Goal: Check status

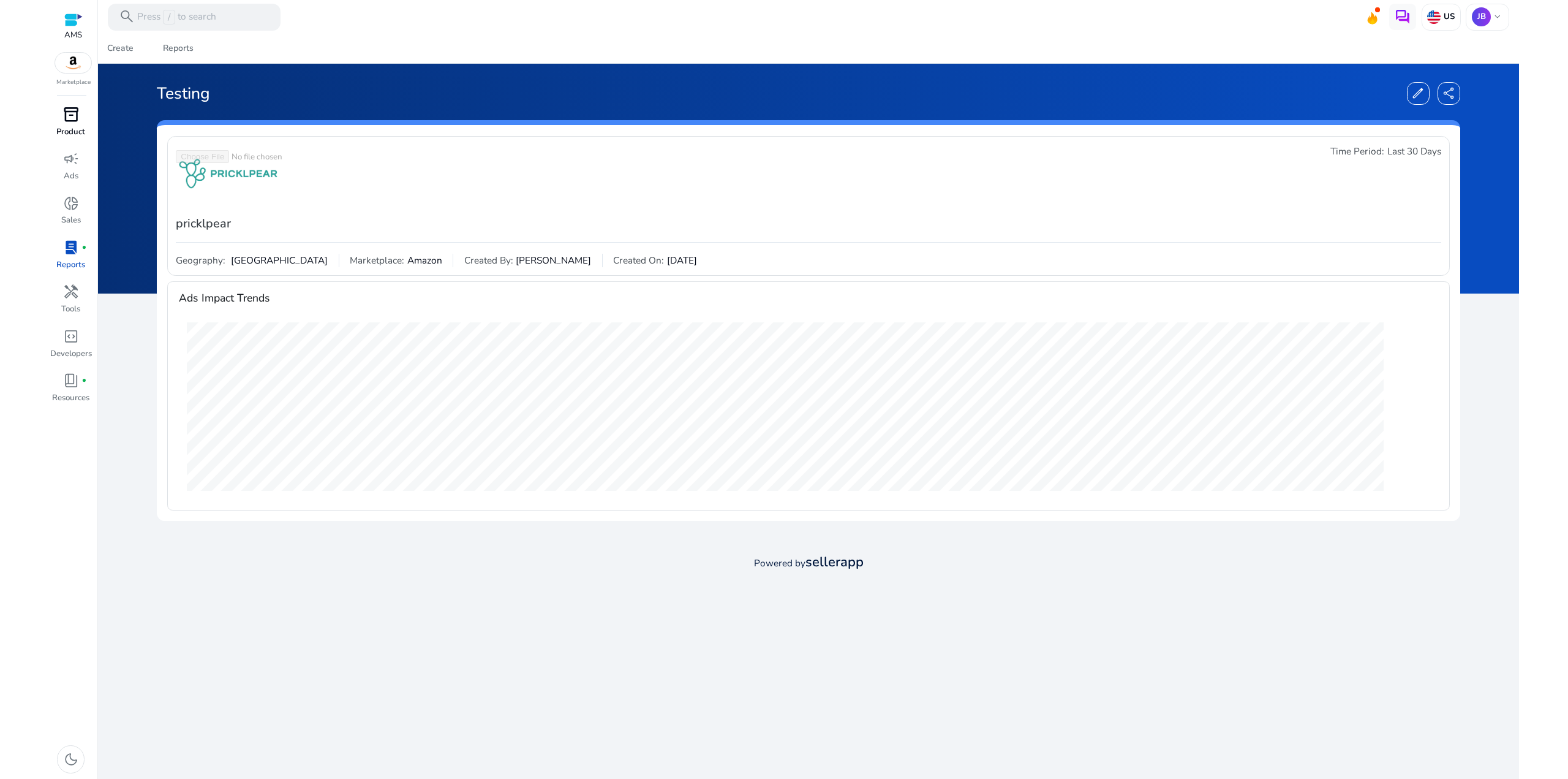
click at [67, 126] on p "Product" at bounding box center [70, 132] width 29 height 13
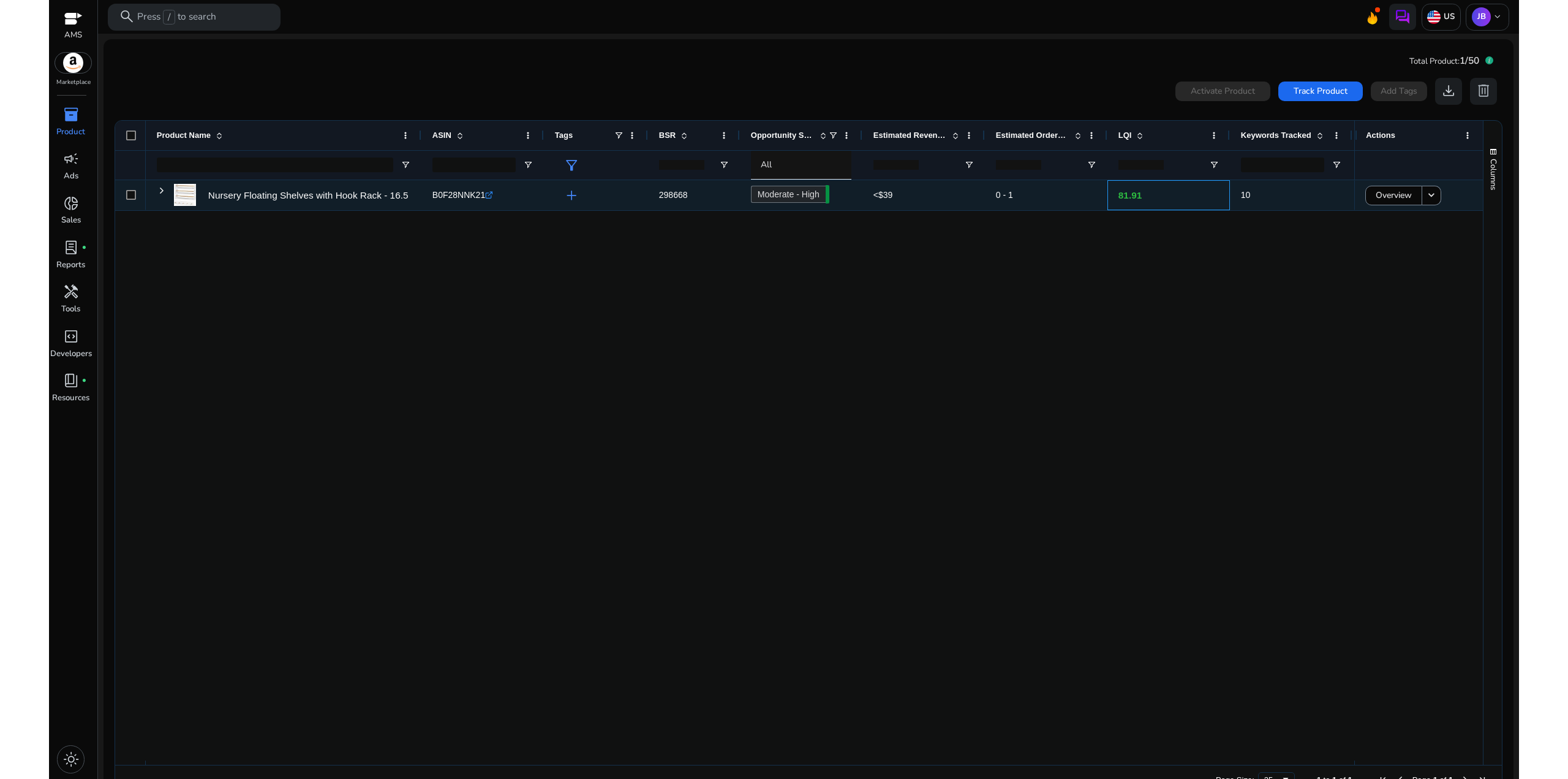
click at [1127, 194] on p "81.91" at bounding box center [1169, 195] width 101 height 25
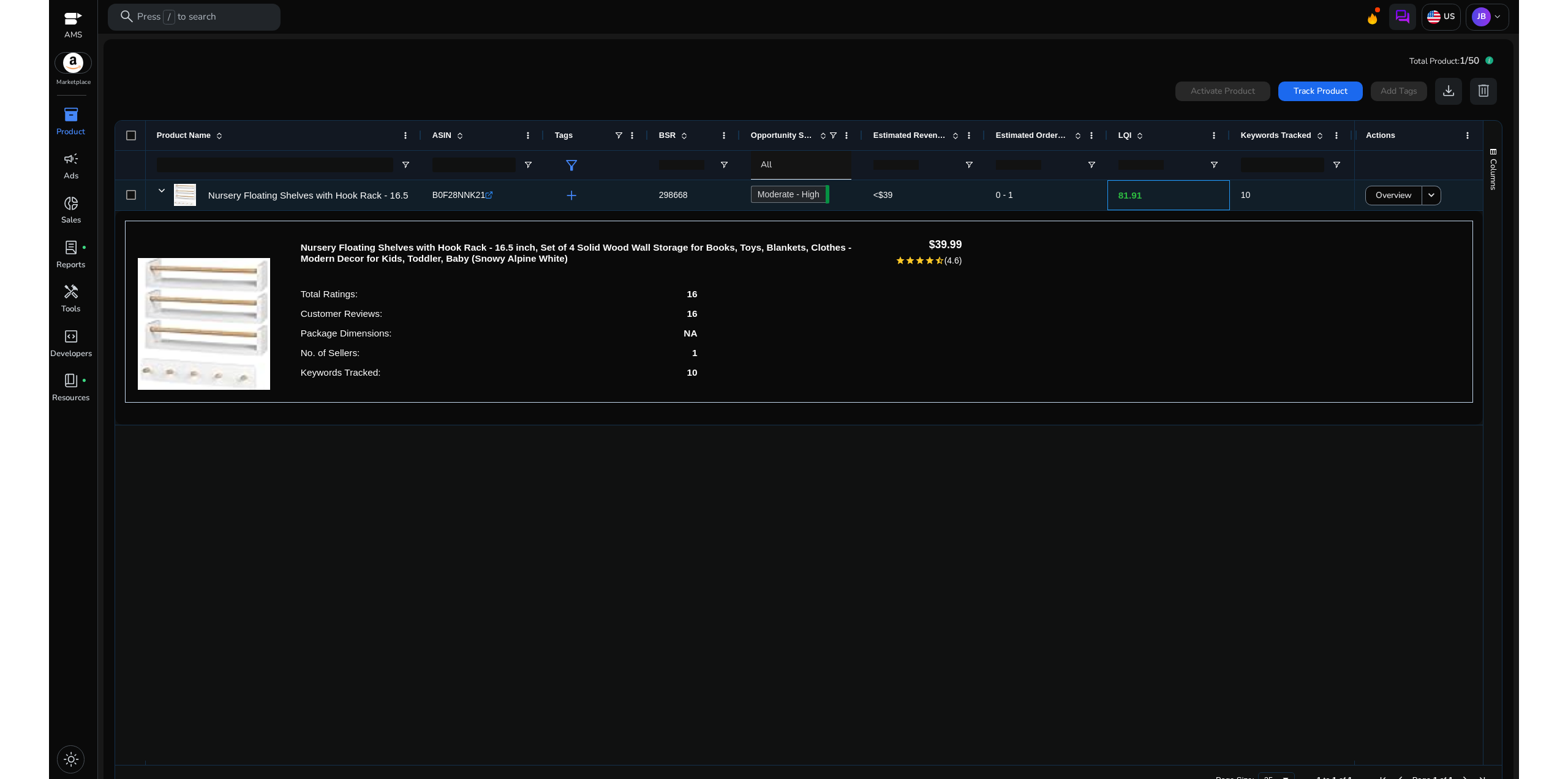
click at [1127, 194] on p "81.91" at bounding box center [1169, 195] width 101 height 25
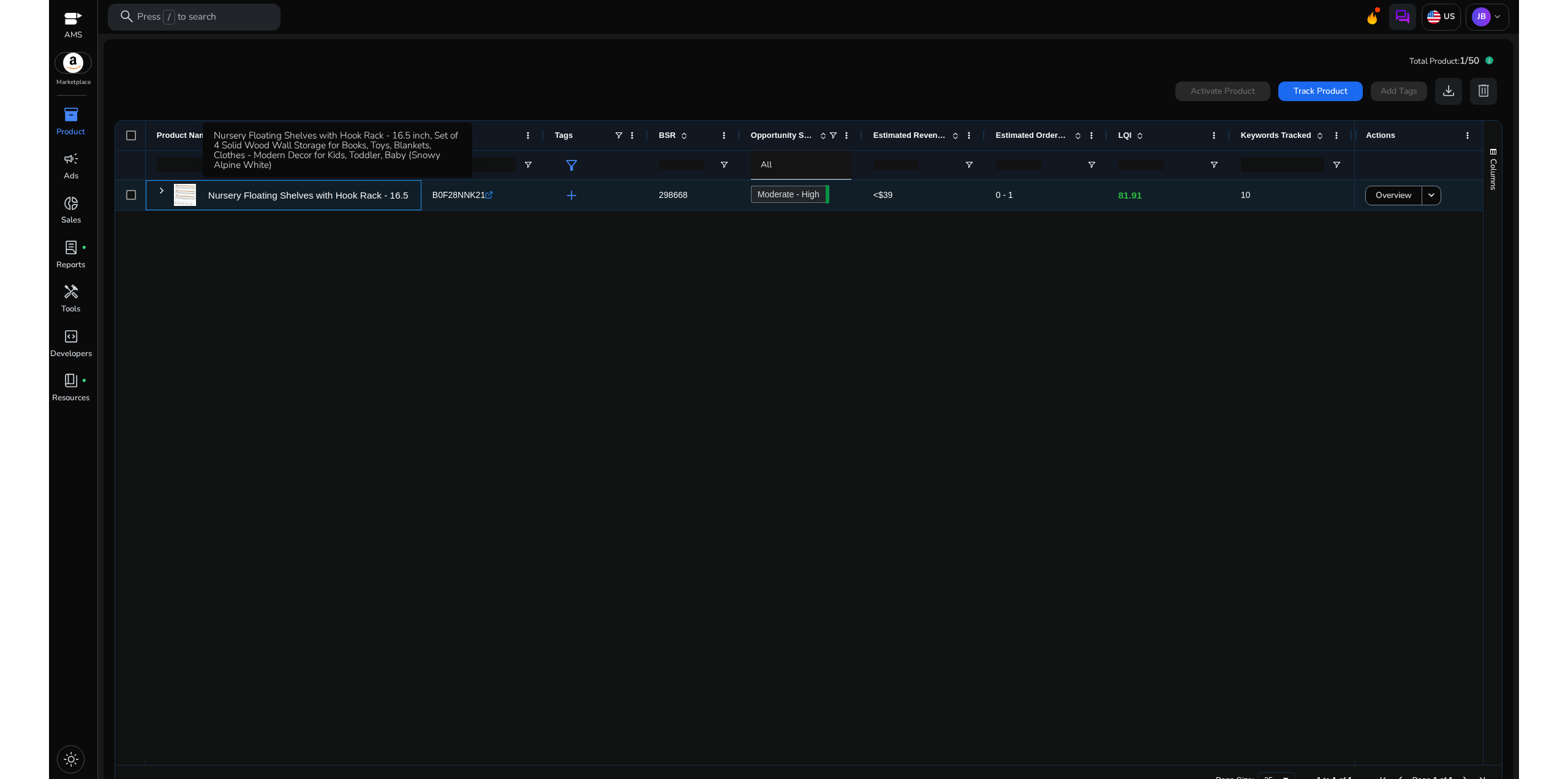
click at [306, 201] on p "Nursery Floating Shelves with Hook Rack - 16.5 inch, Set of 4..." at bounding box center [341, 195] width 266 height 25
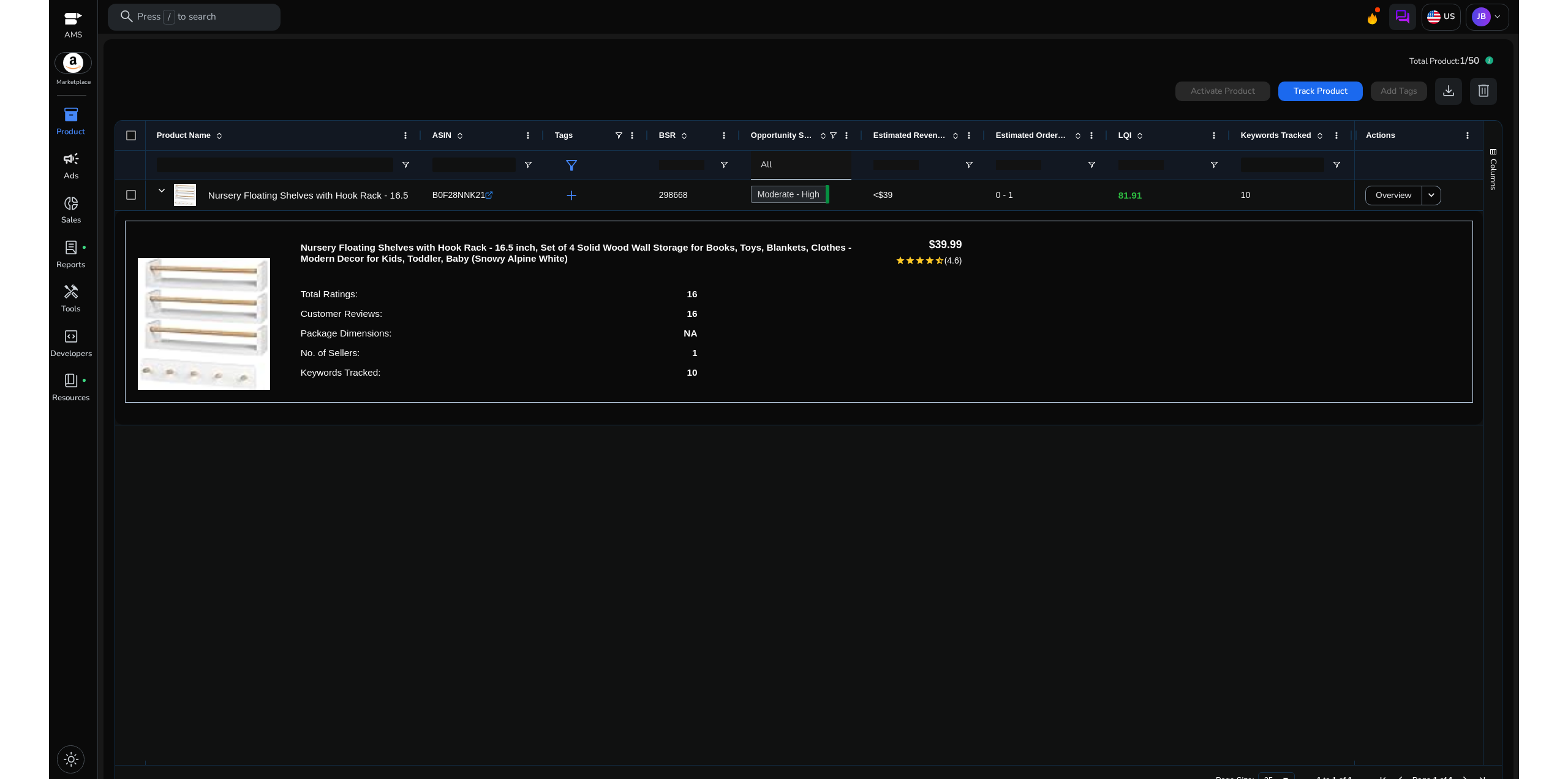
click at [73, 151] on span "campaign" at bounding box center [71, 159] width 16 height 16
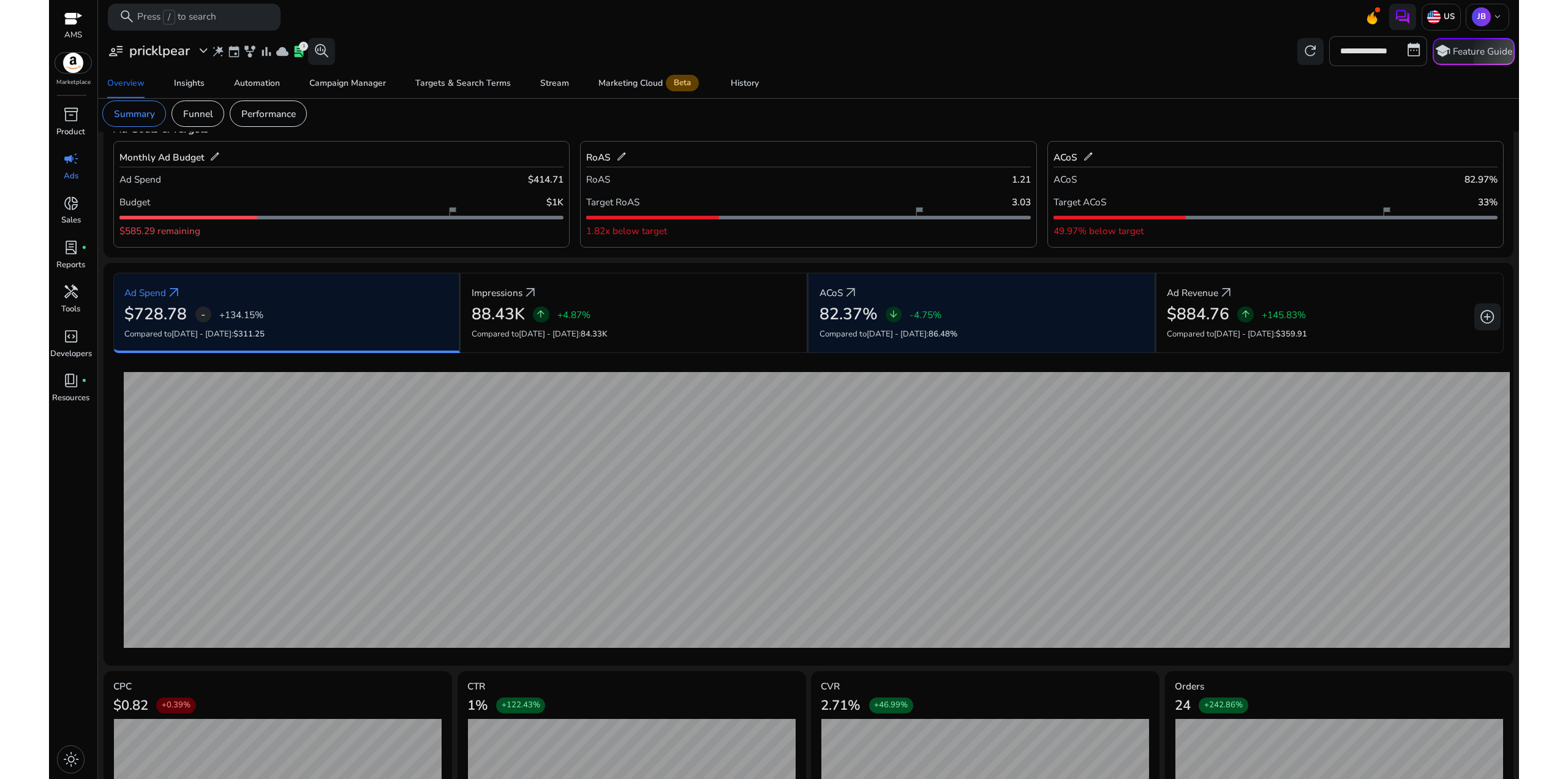
scroll to position [90, 0]
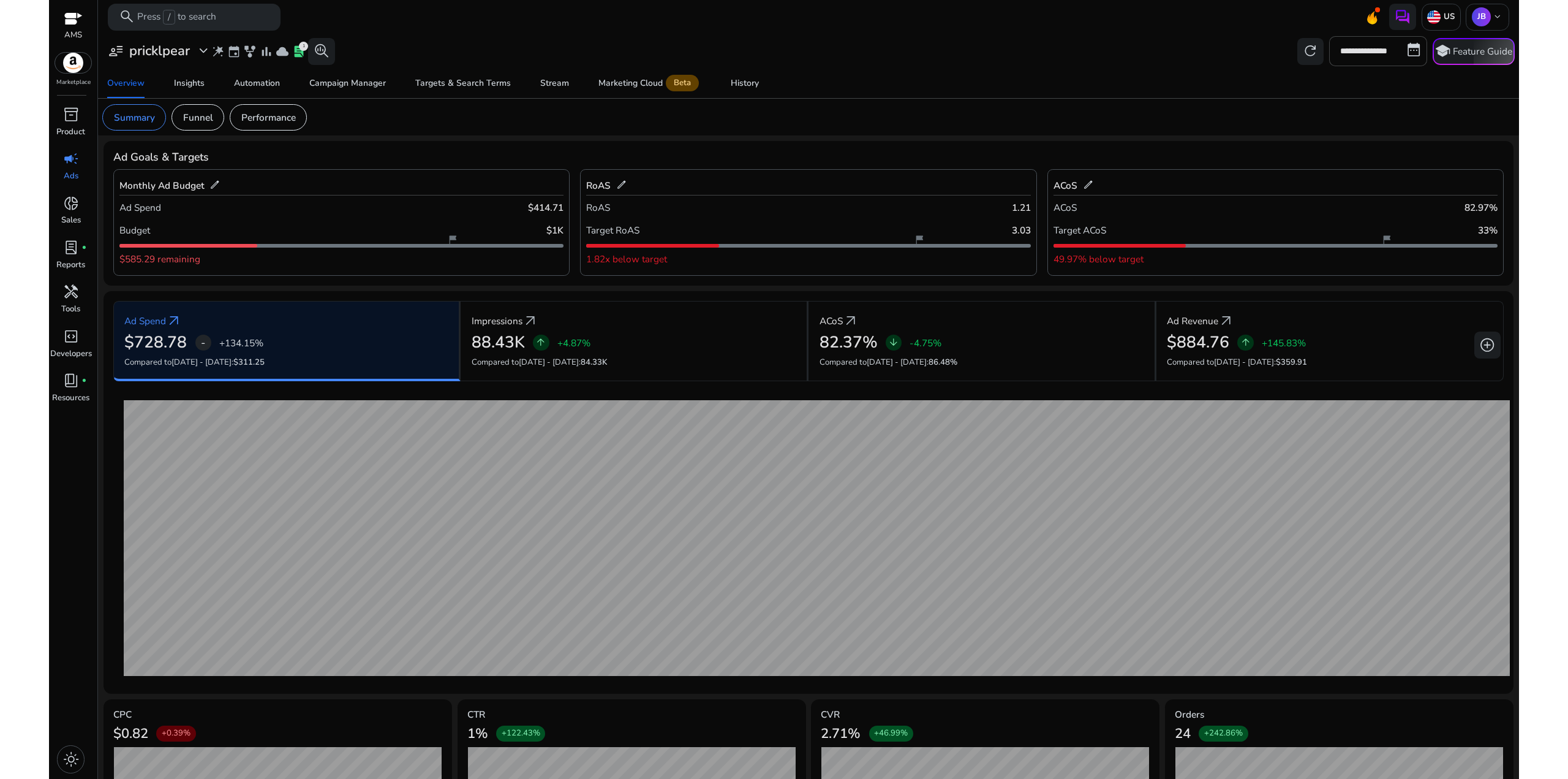
scroll to position [90, 0]
